Goal: Information Seeking & Learning: Learn about a topic

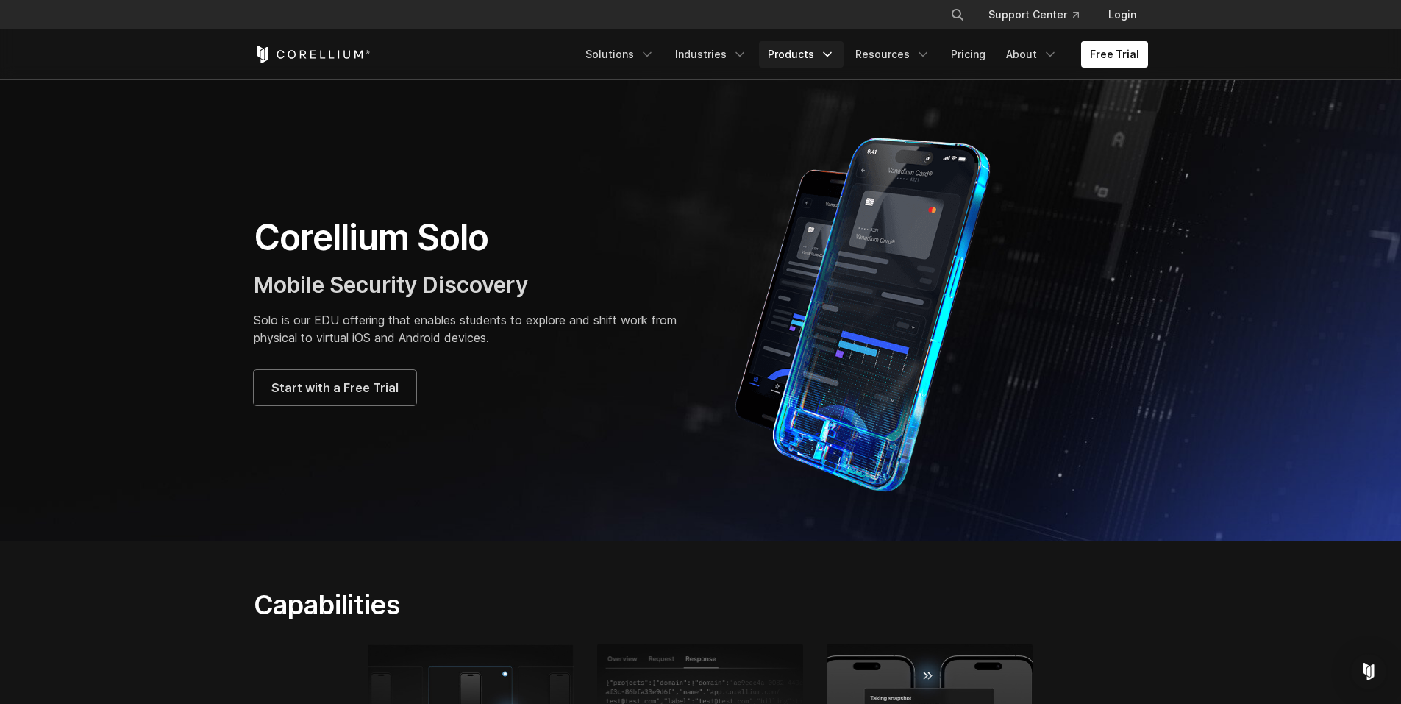
click at [801, 56] on link "Products" at bounding box center [801, 54] width 85 height 26
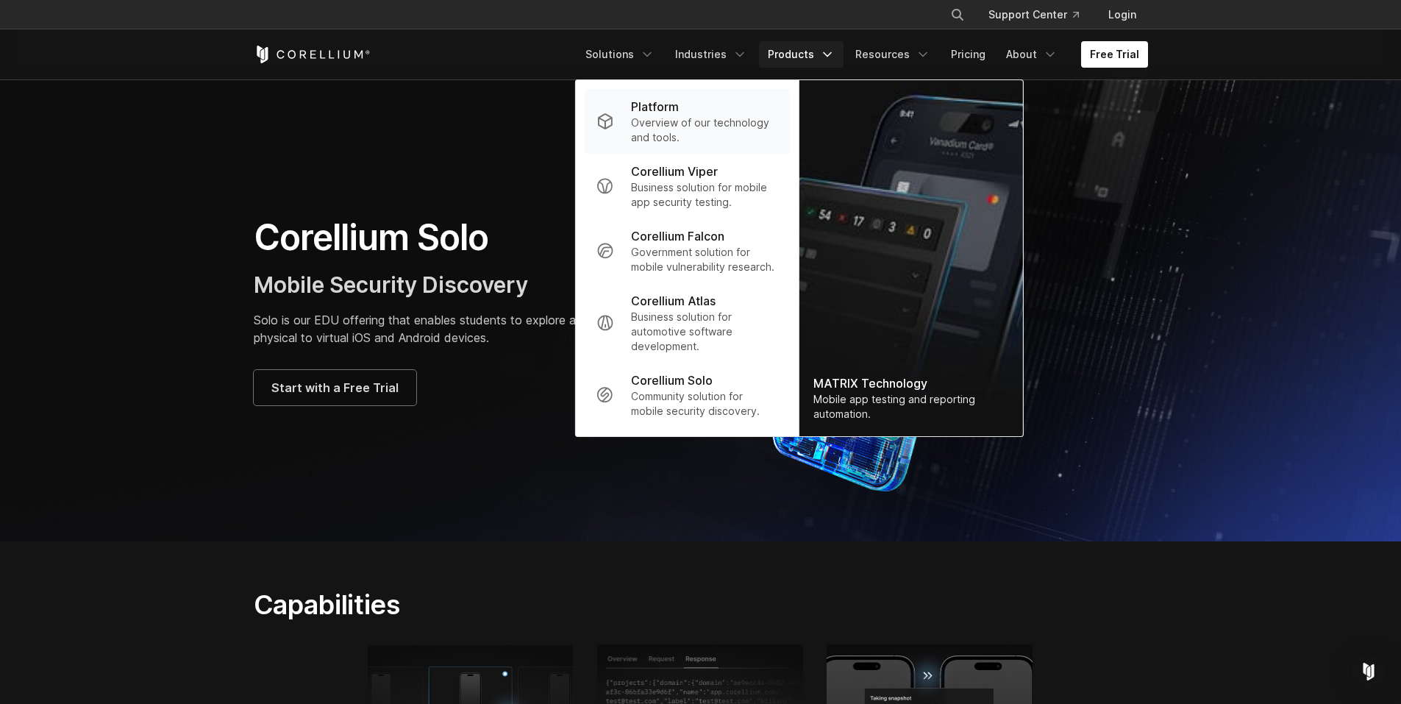
click at [762, 105] on div "Platform" at bounding box center [704, 107] width 146 height 18
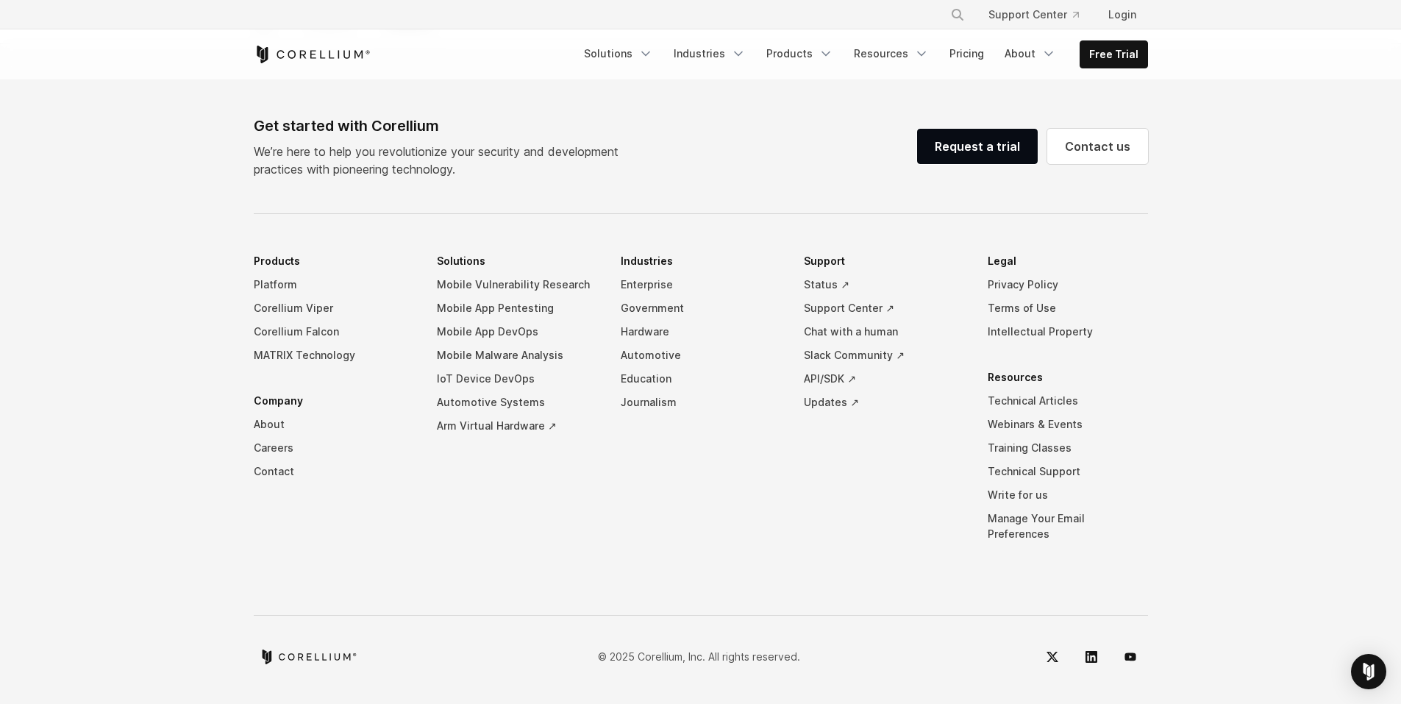
scroll to position [6617, 0]
click at [965, 57] on link "Pricing" at bounding box center [966, 53] width 52 height 26
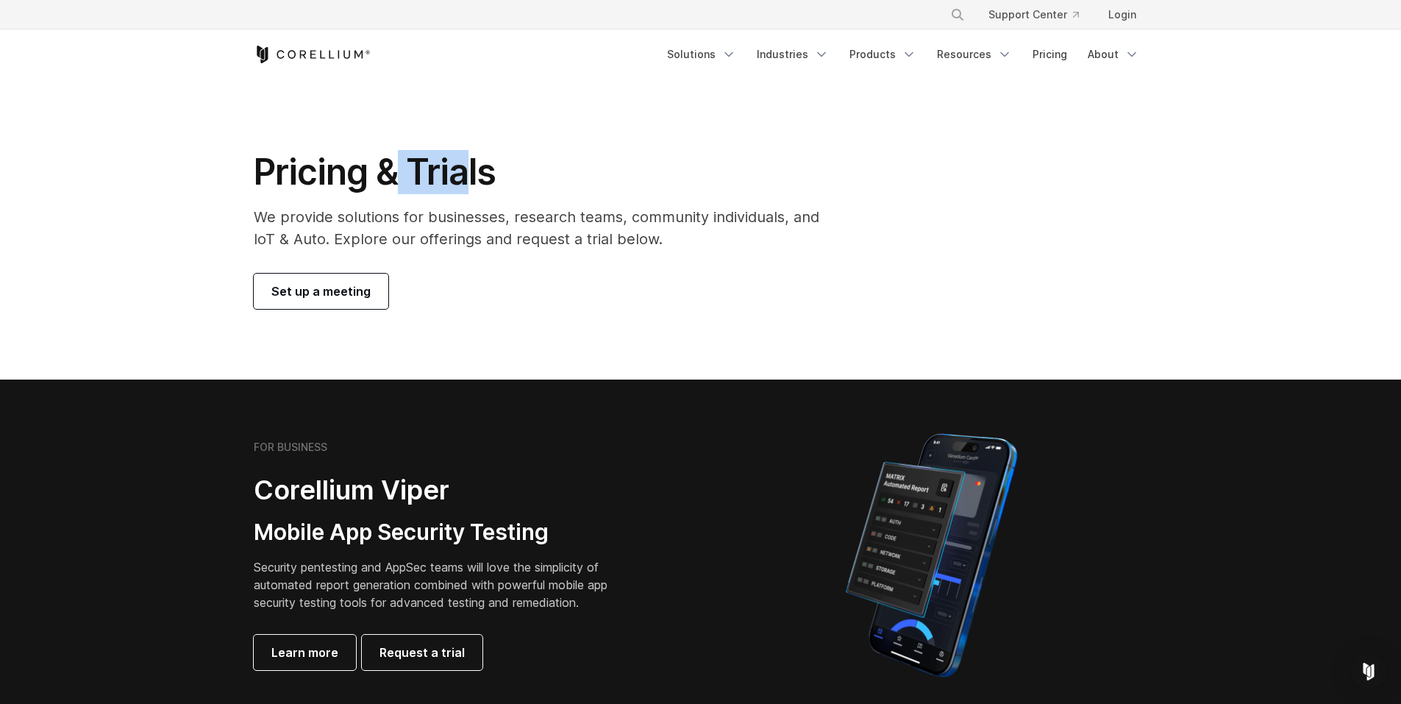
drag, startPoint x: 463, startPoint y: 174, endPoint x: 454, endPoint y: 233, distance: 60.3
click at [476, 177] on h1 "Pricing & Trials" at bounding box center [547, 172] width 586 height 44
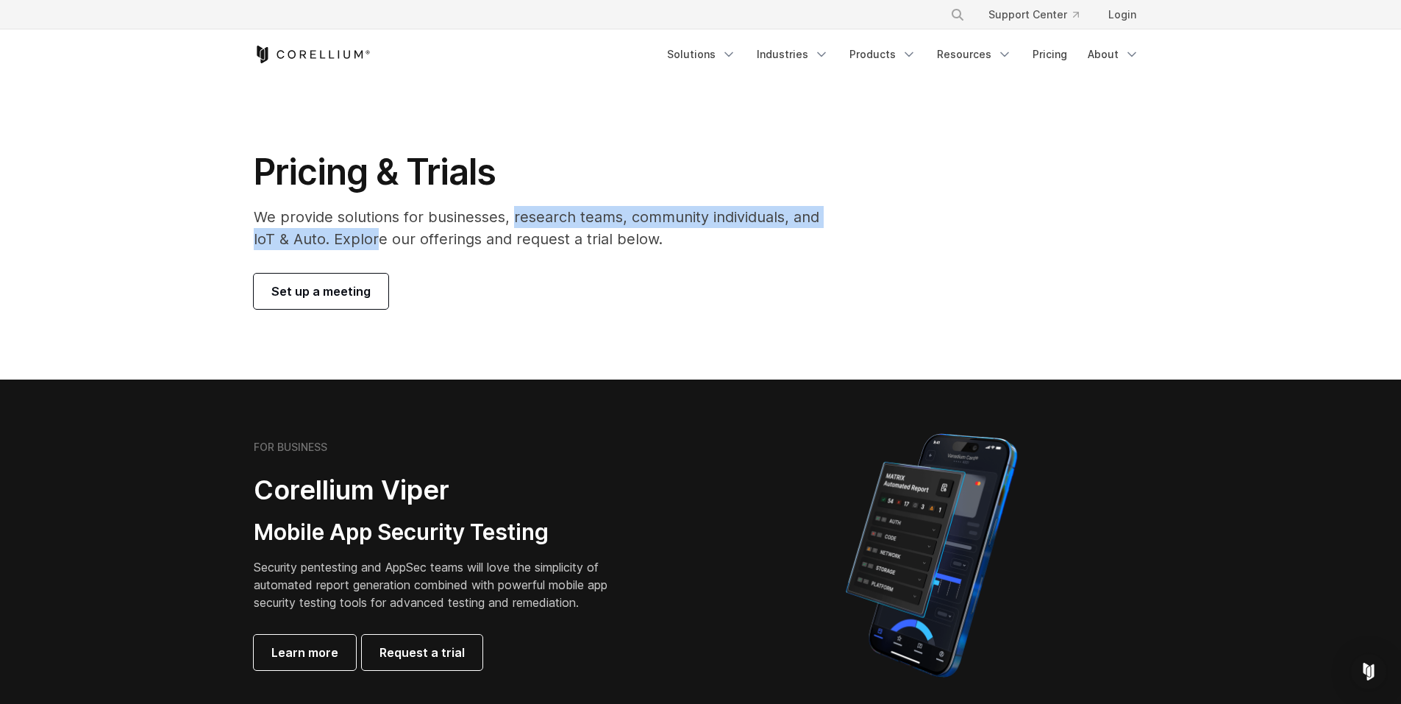
drag, startPoint x: 390, startPoint y: 230, endPoint x: 852, endPoint y: 167, distance: 466.0
click at [520, 214] on p "We provide solutions for businesses, research teams, community individuals, and…" at bounding box center [547, 228] width 586 height 44
click at [902, 60] on link "Products" at bounding box center [882, 54] width 85 height 26
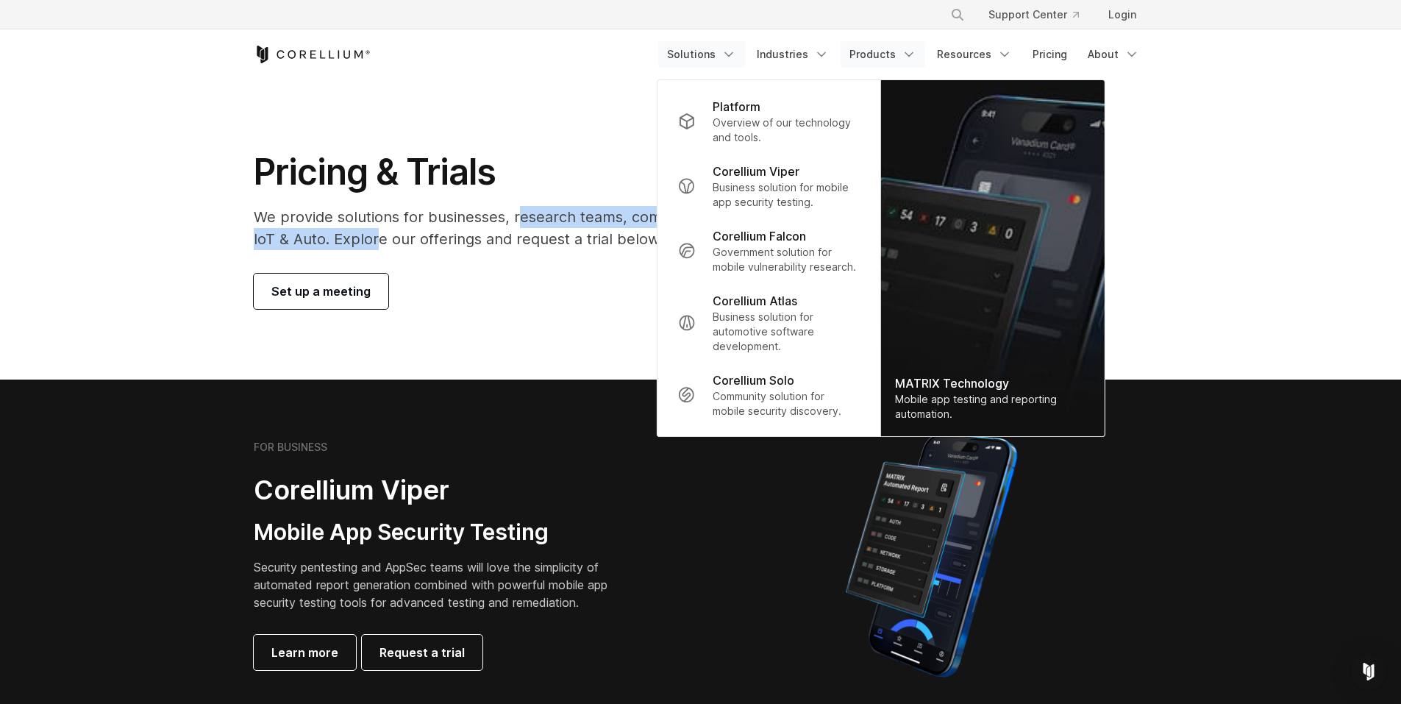
click at [722, 52] on link "Solutions" at bounding box center [701, 54] width 87 height 26
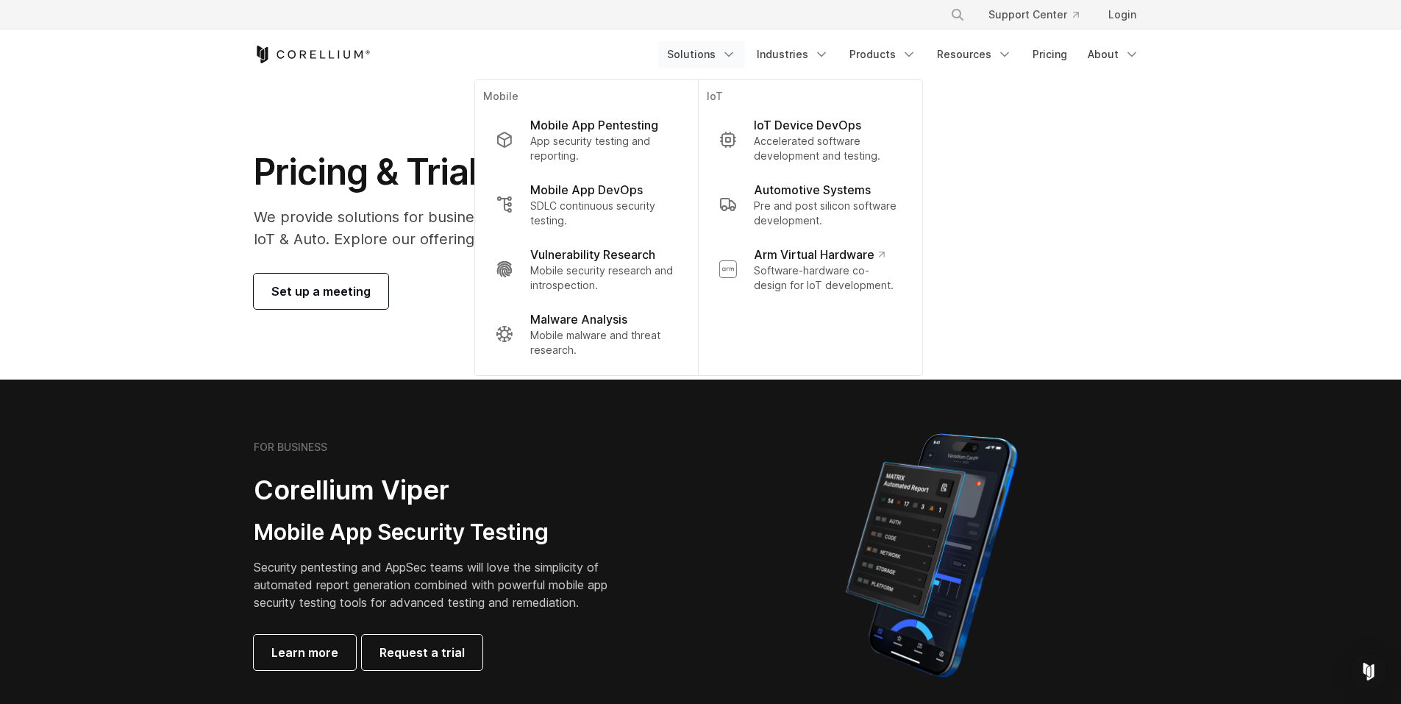
drag, startPoint x: 118, startPoint y: 186, endPoint x: 130, endPoint y: 185, distance: 11.9
click at [119, 185] on section "Pricing & Trials We provide solutions for businesses, research teams, community…" at bounding box center [700, 229] width 1401 height 300
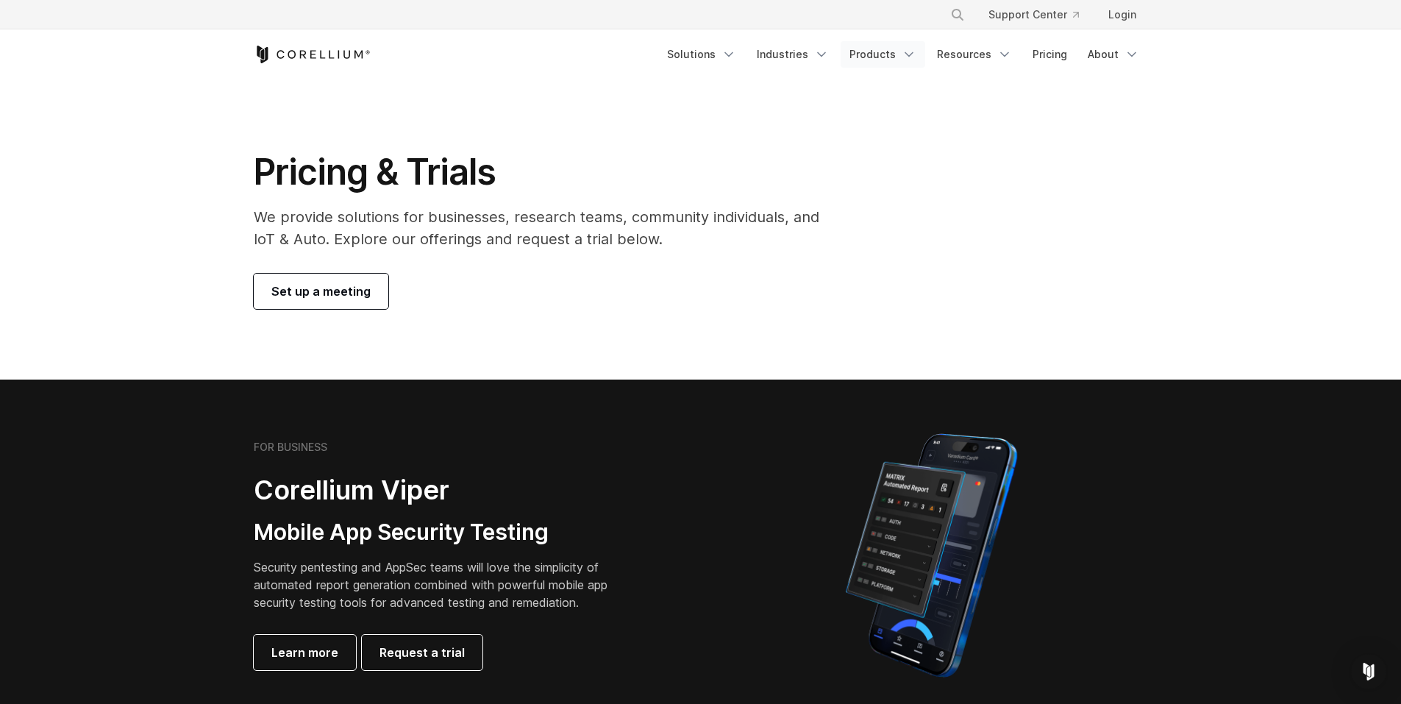
click at [898, 52] on link "Products" at bounding box center [882, 54] width 85 height 26
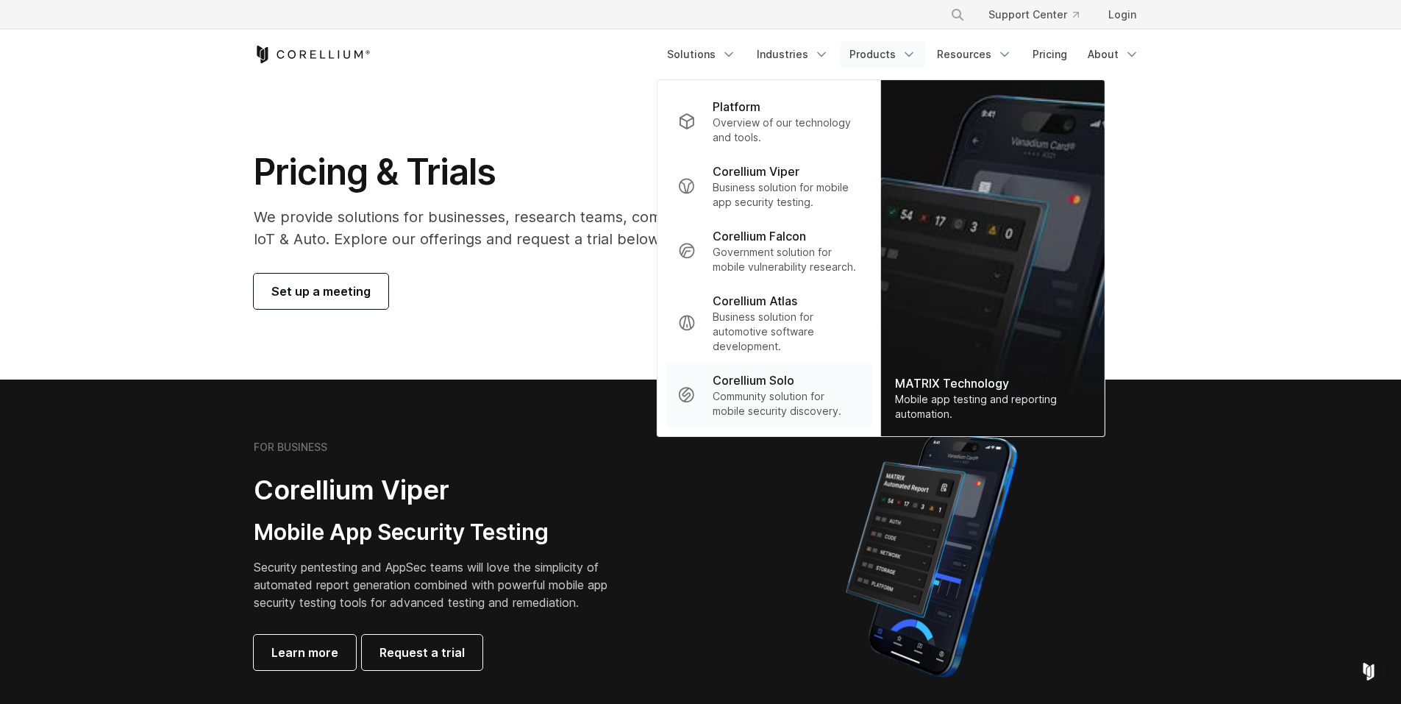
click at [759, 390] on p "Community solution for mobile security discovery." at bounding box center [785, 403] width 146 height 29
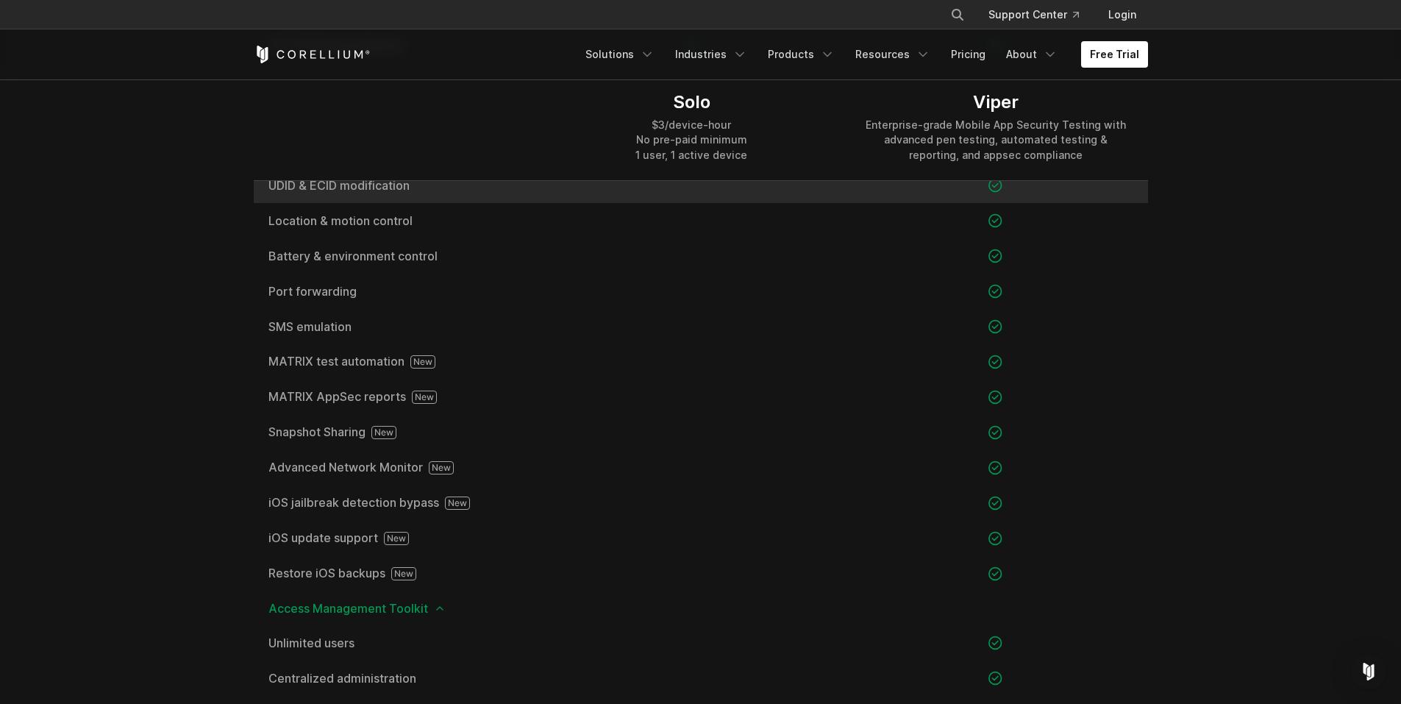
scroll to position [1544, 0]
